Goal: Information Seeking & Learning: Check status

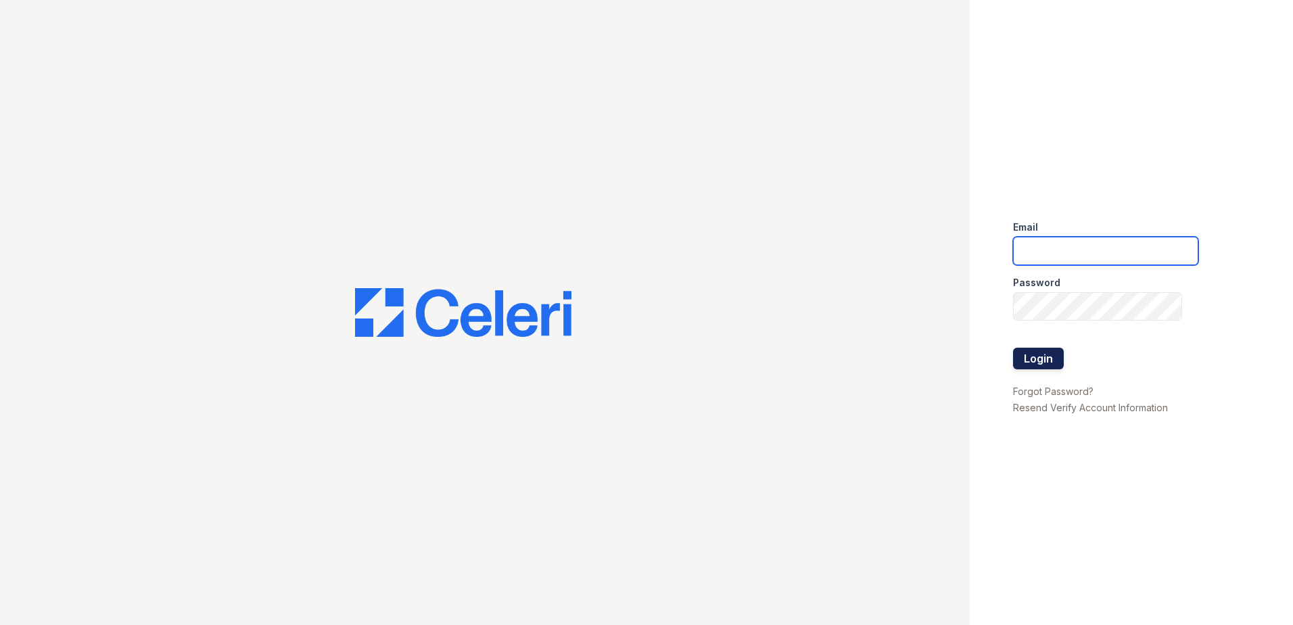
type input "[EMAIL_ADDRESS][DOMAIN_NAME]"
click at [1039, 369] on button "Login" at bounding box center [1038, 359] width 51 height 22
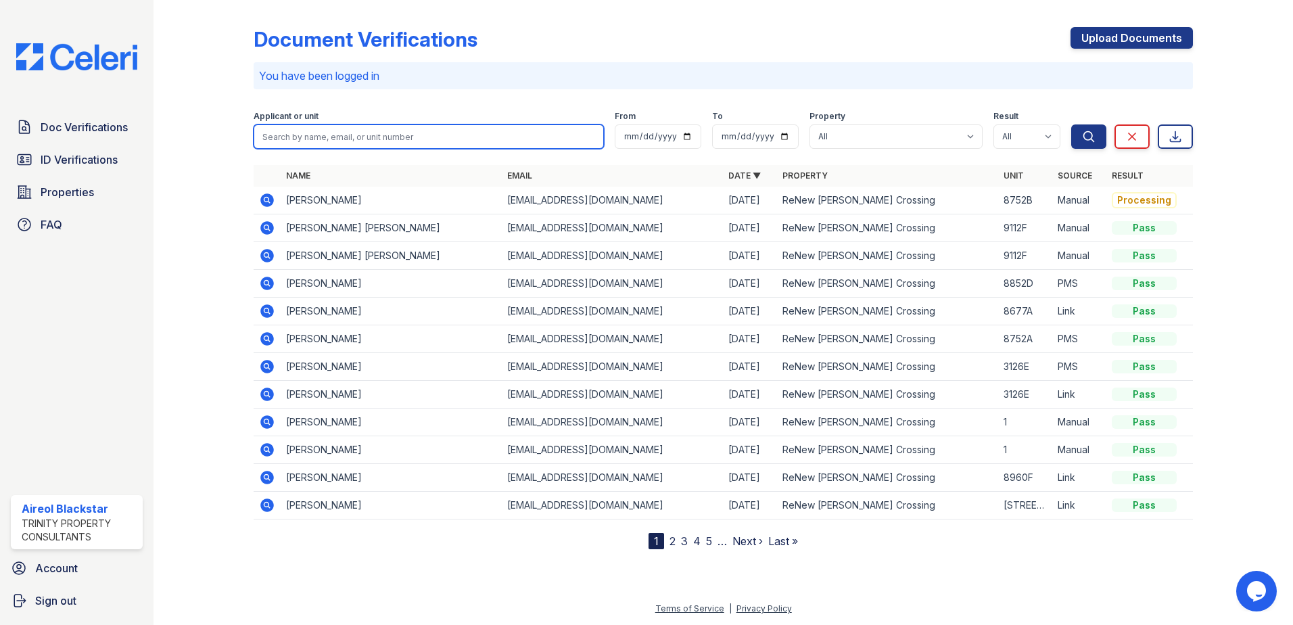
click at [262, 135] on input "search" at bounding box center [429, 136] width 350 height 24
type input "neem"
click at [1071, 124] on button "Search" at bounding box center [1088, 136] width 35 height 24
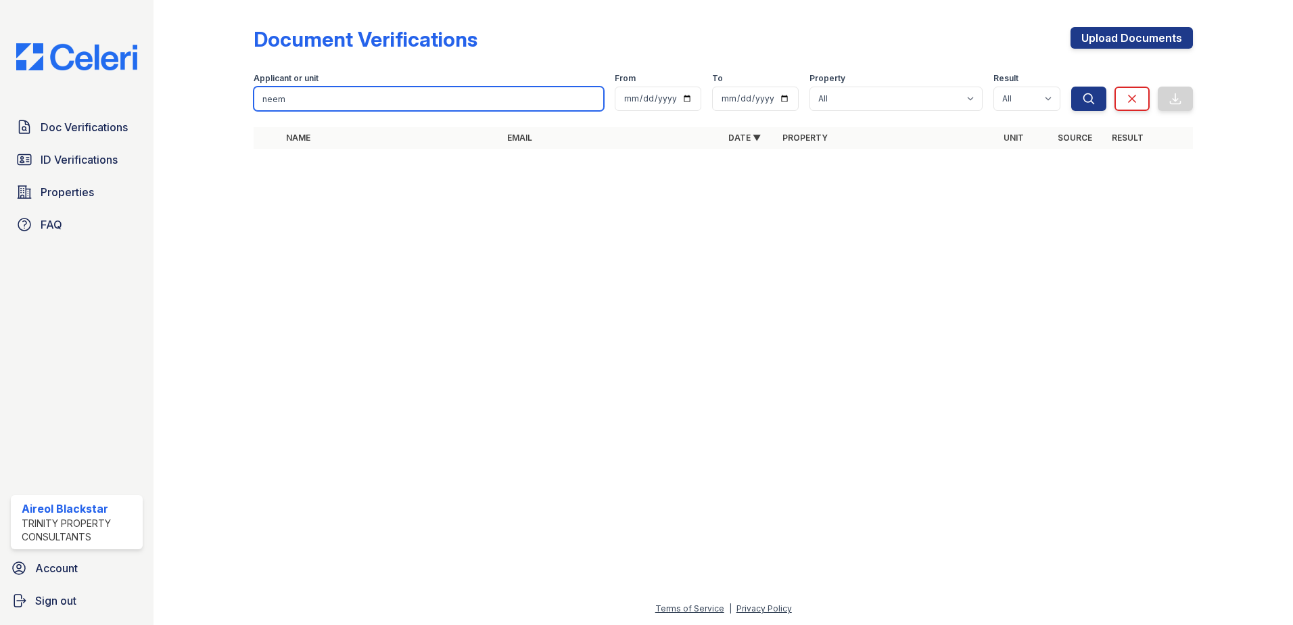
drag, startPoint x: 298, startPoint y: 103, endPoint x: 244, endPoint y: 97, distance: 54.5
click at [244, 97] on div "Document Verifications Upload Documents Filter Applicant or unit neem From To P…" at bounding box center [723, 92] width 1096 height 184
paste input "Na"
type input "Naeem"
click at [1071, 87] on button "Search" at bounding box center [1088, 99] width 35 height 24
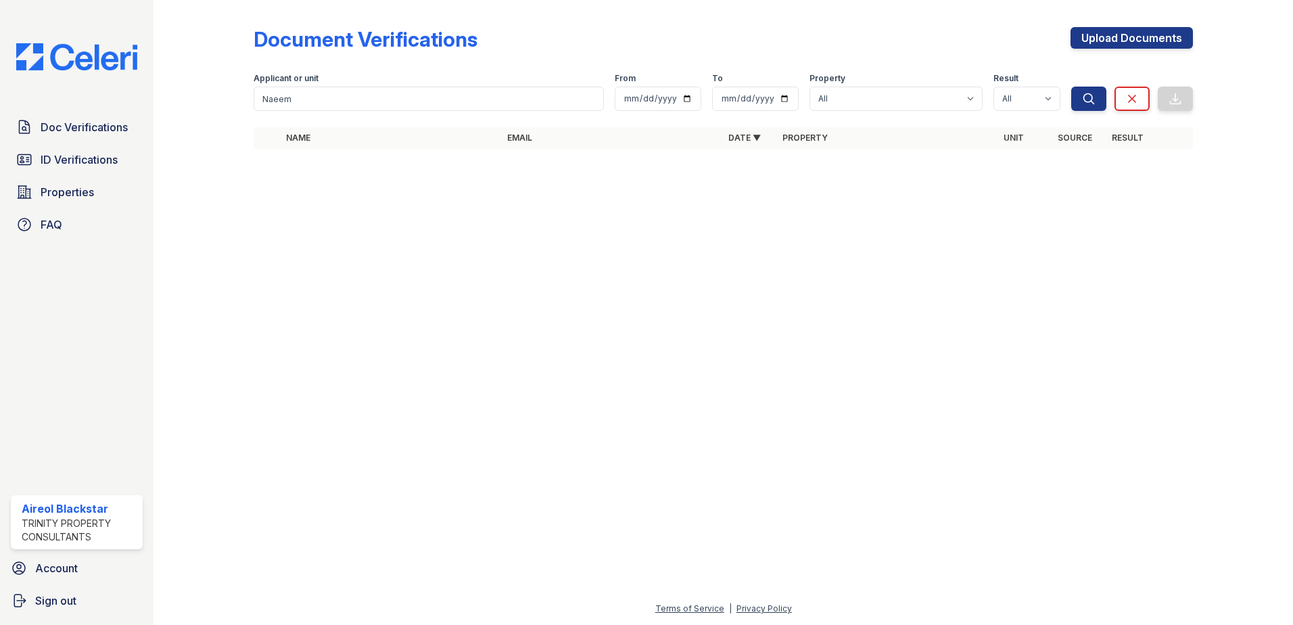
click at [237, 117] on div at bounding box center [214, 83] width 78 height 157
click at [56, 158] on span "ID Verifications" at bounding box center [79, 159] width 77 height 16
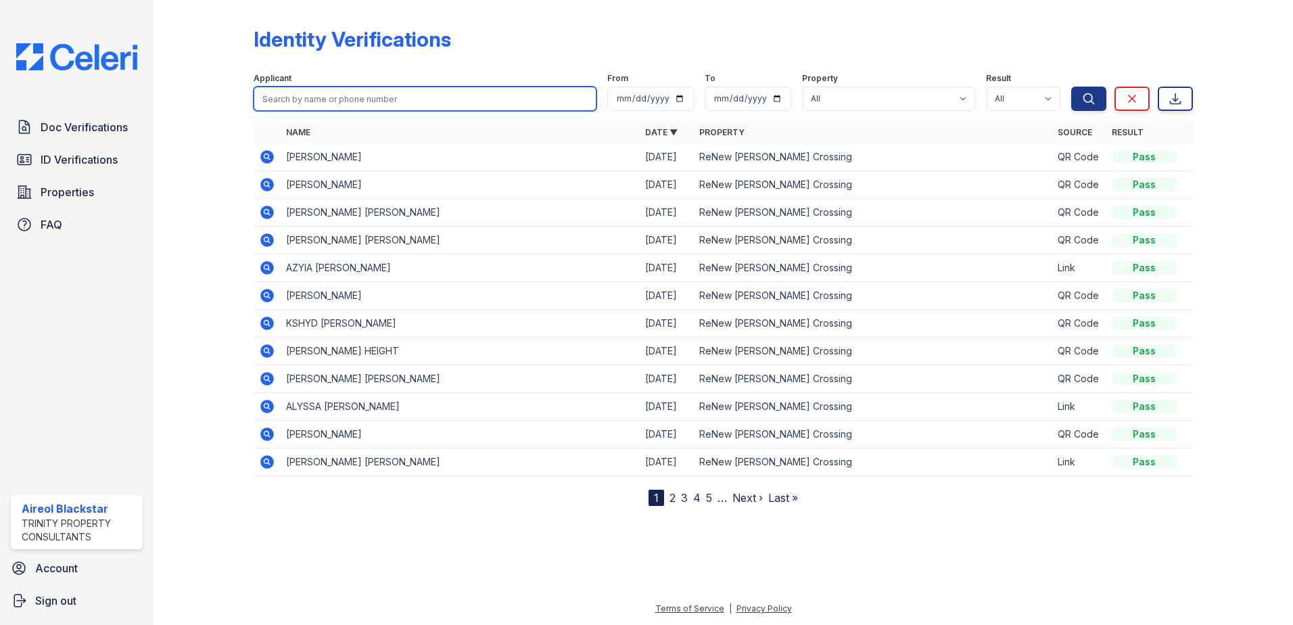
paste input "Naeem"
type input "Naeem"
click at [1071, 87] on button "Search" at bounding box center [1088, 99] width 35 height 24
